Goal: Find specific page/section: Find specific page/section

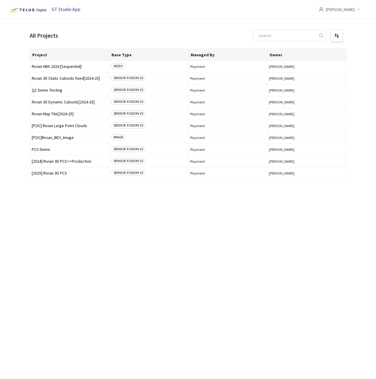
click at [77, 214] on div "Project Base Type Managed By Owner Rivian HBA 2024 [Sequential] VIDEO Playment …" at bounding box center [188, 209] width 317 height 320
click at [46, 172] on span "[2025] Rivian 3D PCS" at bounding box center [69, 173] width 75 height 4
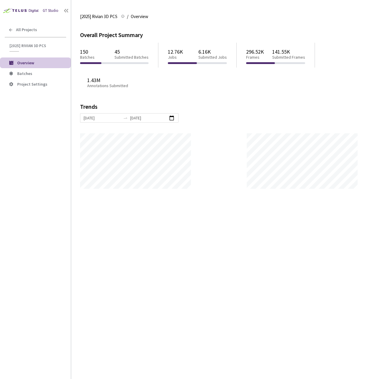
scroll to position [379, 376]
click at [32, 75] on span "Batches" at bounding box center [41, 73] width 49 height 5
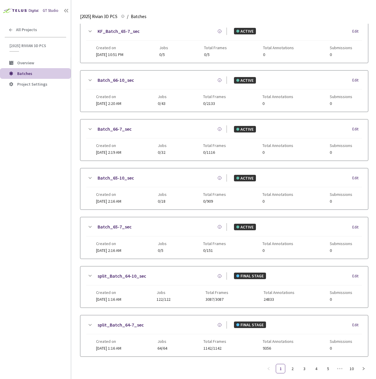
scroll to position [475, 0]
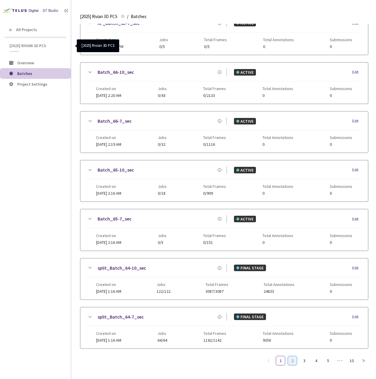
click at [292, 357] on link "2" at bounding box center [292, 360] width 9 height 9
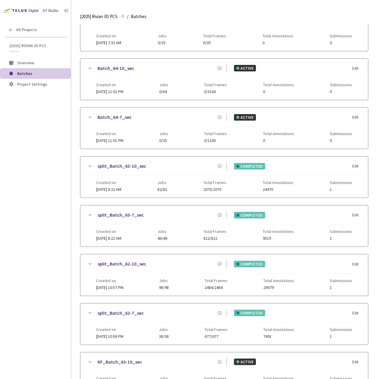
scroll to position [0, 0]
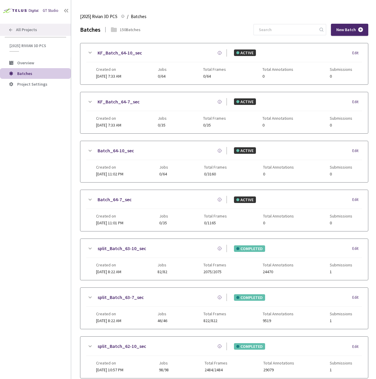
click at [32, 28] on span "All Projects" at bounding box center [26, 29] width 21 height 5
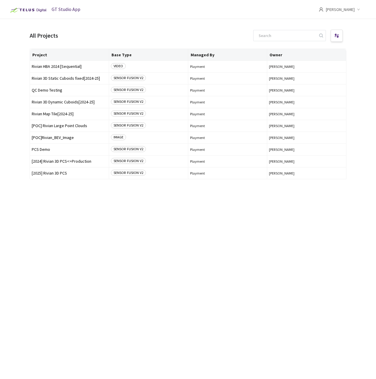
drag, startPoint x: 103, startPoint y: 228, endPoint x: 94, endPoint y: 207, distance: 22.5
click at [103, 227] on div "Project Base Type Managed By Owner Rivian HBA 2024 [Sequential] VIDEO Playment …" at bounding box center [188, 209] width 317 height 320
click at [75, 160] on span "[2024] Rivian 3D PCS<>Production" at bounding box center [69, 161] width 75 height 4
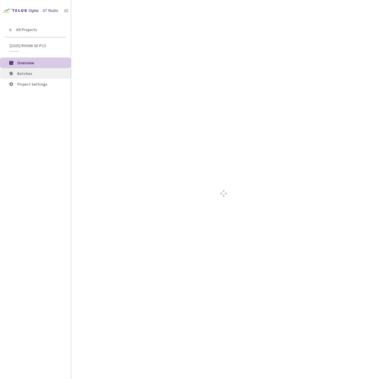
click at [36, 71] on li "Batches" at bounding box center [35, 73] width 71 height 11
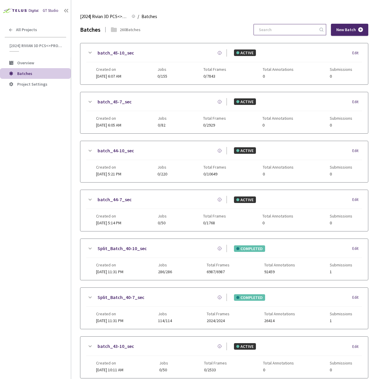
click at [281, 28] on input at bounding box center [286, 29] width 63 height 11
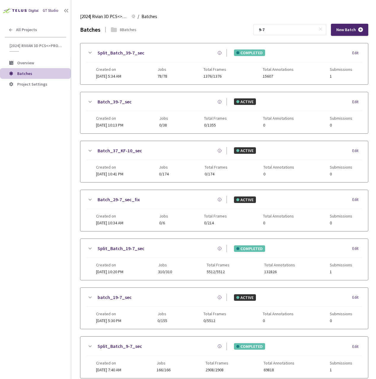
scroll to position [78, 0]
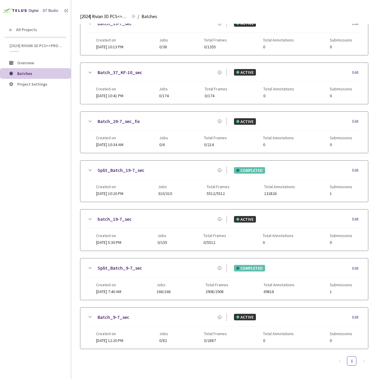
click at [95, 269] on div "Split_Batch_9-7_sec" at bounding box center [159, 267] width 133 height 7
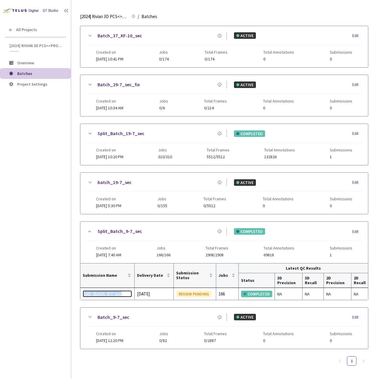
scroll to position [0, 0]
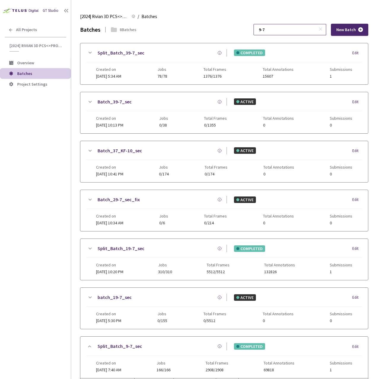
click at [293, 29] on input "9-7" at bounding box center [286, 29] width 63 height 11
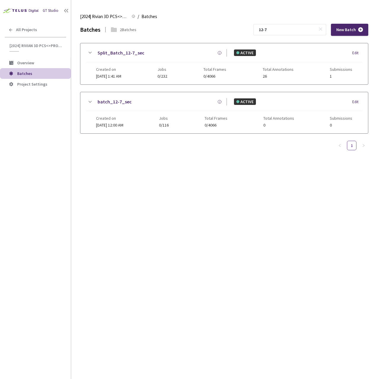
type input "12-7"
click at [181, 172] on div "Batches 2 Batches 12-7 New Batch Split_Batch_12-7_sec ACTIVE Edit Created on [D…" at bounding box center [224, 201] width 288 height 355
drag, startPoint x: 89, startPoint y: 53, endPoint x: 127, endPoint y: 66, distance: 40.2
click at [89, 53] on icon at bounding box center [89, 52] width 7 height 7
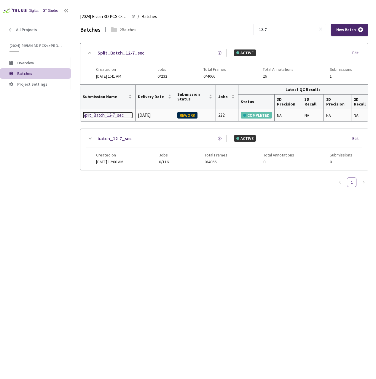
click at [94, 114] on div "Split_Batch_12-7_sec" at bounding box center [108, 115] width 50 height 7
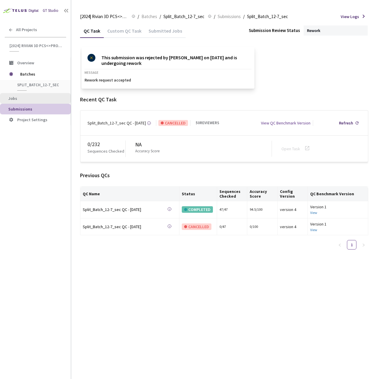
click at [12, 97] on span "Jobs" at bounding box center [12, 98] width 9 height 5
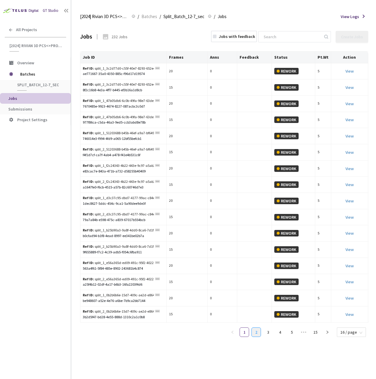
click at [252, 332] on ul "1 2 3 4 5 ••• 15 16 / page" at bounding box center [298, 331] width 140 height 9
click at [255, 332] on link "2" at bounding box center [256, 332] width 9 height 9
click at [265, 333] on link "3" at bounding box center [267, 332] width 9 height 9
click at [279, 331] on link "4" at bounding box center [279, 332] width 9 height 9
drag, startPoint x: 286, startPoint y: 331, endPoint x: 291, endPoint y: 332, distance: 5.0
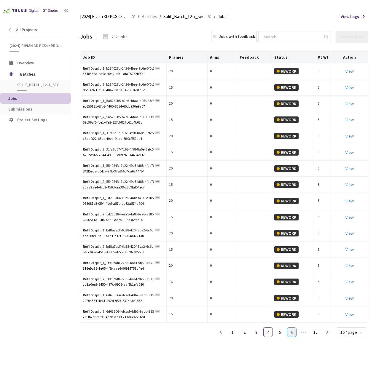
click at [291, 332] on link "6" at bounding box center [291, 332] width 9 height 9
click at [223, 332] on link "1" at bounding box center [220, 332] width 9 height 9
click at [36, 36] on div "GT Studio All Projects [2024] Rivian 3D PCS<>Production [2024] Rivian 3D PCS<>P…" at bounding box center [35, 178] width 71 height 356
click at [34, 33] on div "All Projects" at bounding box center [35, 30] width 71 height 12
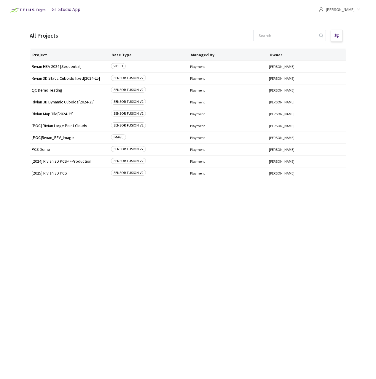
click at [55, 261] on div "Project Base Type Managed By Owner Rivian HBA 2024 [Sequential] VIDEO Playment …" at bounding box center [188, 209] width 317 height 320
click at [66, 163] on span "[2024] Rivian 3D PCS<>Production" at bounding box center [69, 161] width 75 height 4
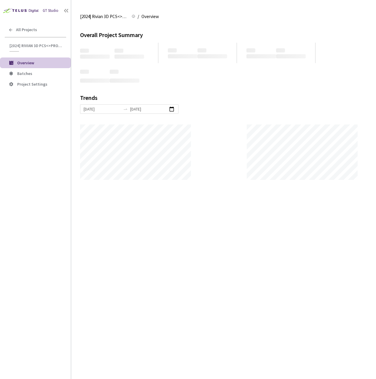
scroll to position [379, 376]
click at [21, 68] on li "Batches" at bounding box center [35, 73] width 71 height 11
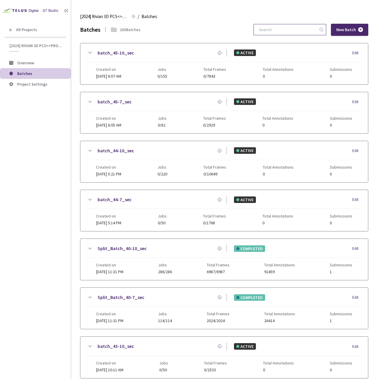
click at [290, 27] on input at bounding box center [286, 29] width 63 height 11
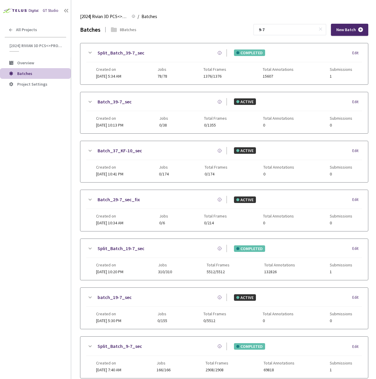
scroll to position [78, 0]
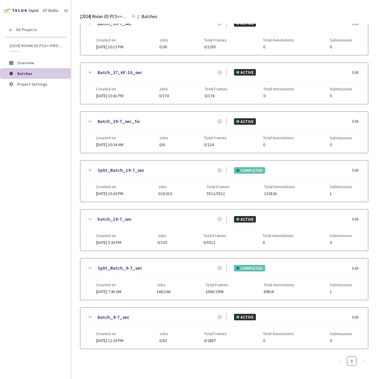
type input "9-7"
drag, startPoint x: 90, startPoint y: 267, endPoint x: 106, endPoint y: 267, distance: 15.7
click at [90, 267] on icon at bounding box center [89, 268] width 7 height 7
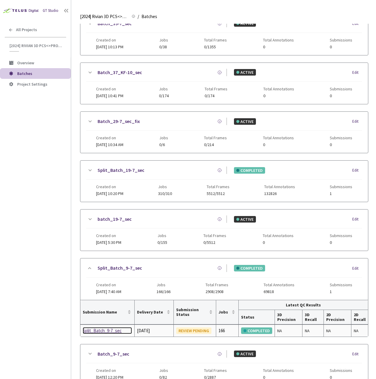
click at [106, 331] on div "Split_Batch_9-7_sec" at bounding box center [107, 330] width 49 height 7
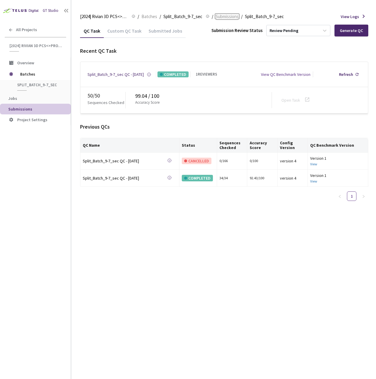
click at [229, 15] on span "Submissions" at bounding box center [226, 16] width 23 height 7
click at [122, 30] on div "Custom QC Task" at bounding box center [124, 33] width 41 height 10
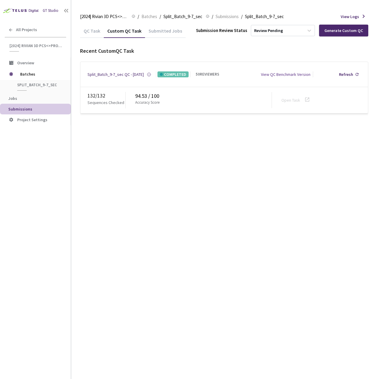
click at [94, 31] on div "QC Task" at bounding box center [92, 33] width 24 height 10
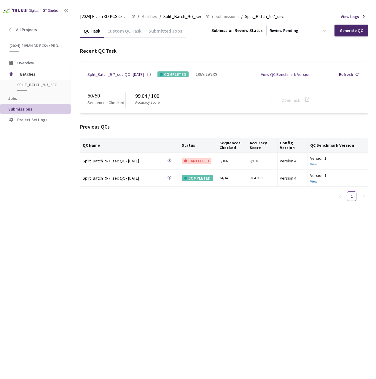
click at [124, 33] on div "Custom QC Task" at bounding box center [124, 33] width 41 height 10
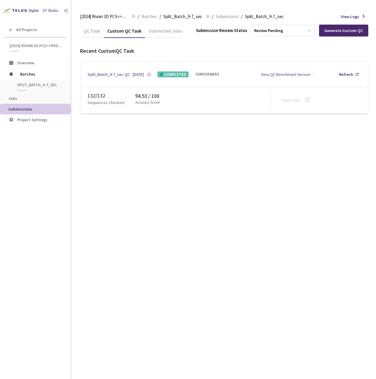
click at [93, 32] on div "QC Task" at bounding box center [92, 33] width 24 height 10
